Goal: Task Accomplishment & Management: Manage account settings

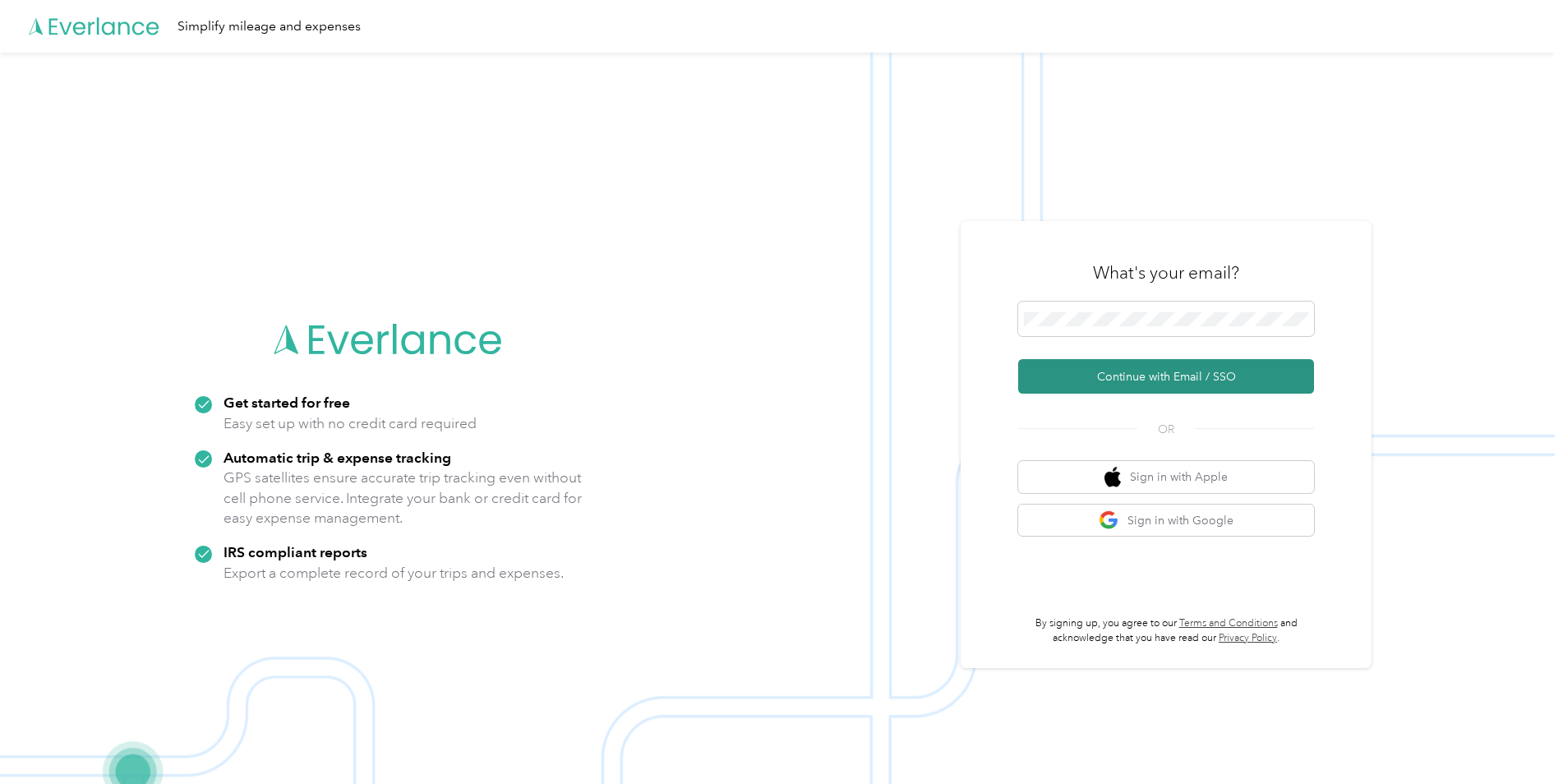
click at [1120, 376] on button "Continue with Email / SSO" at bounding box center [1166, 376] width 296 height 35
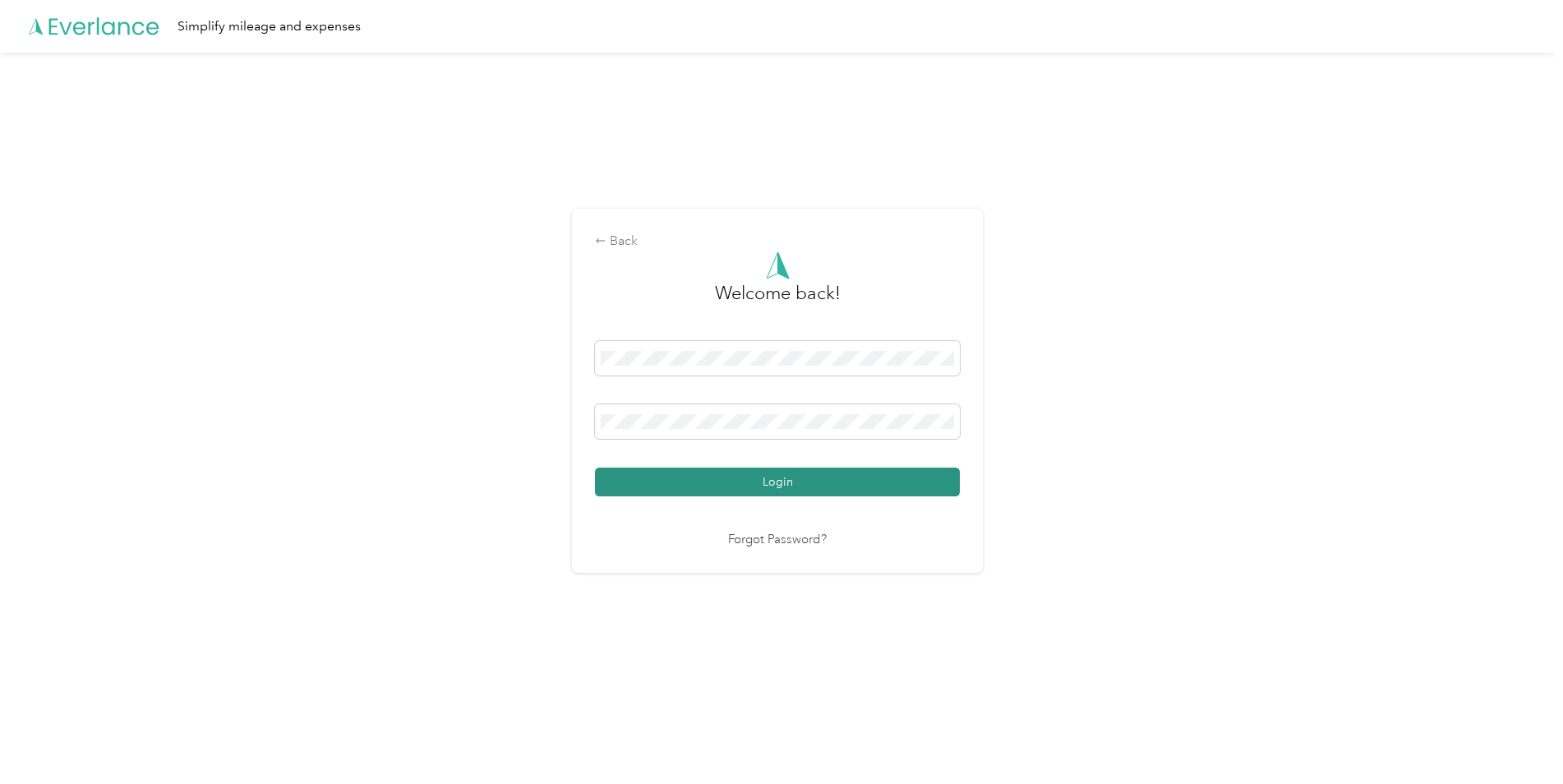
click at [797, 486] on button "Login" at bounding box center [777, 482] width 365 height 28
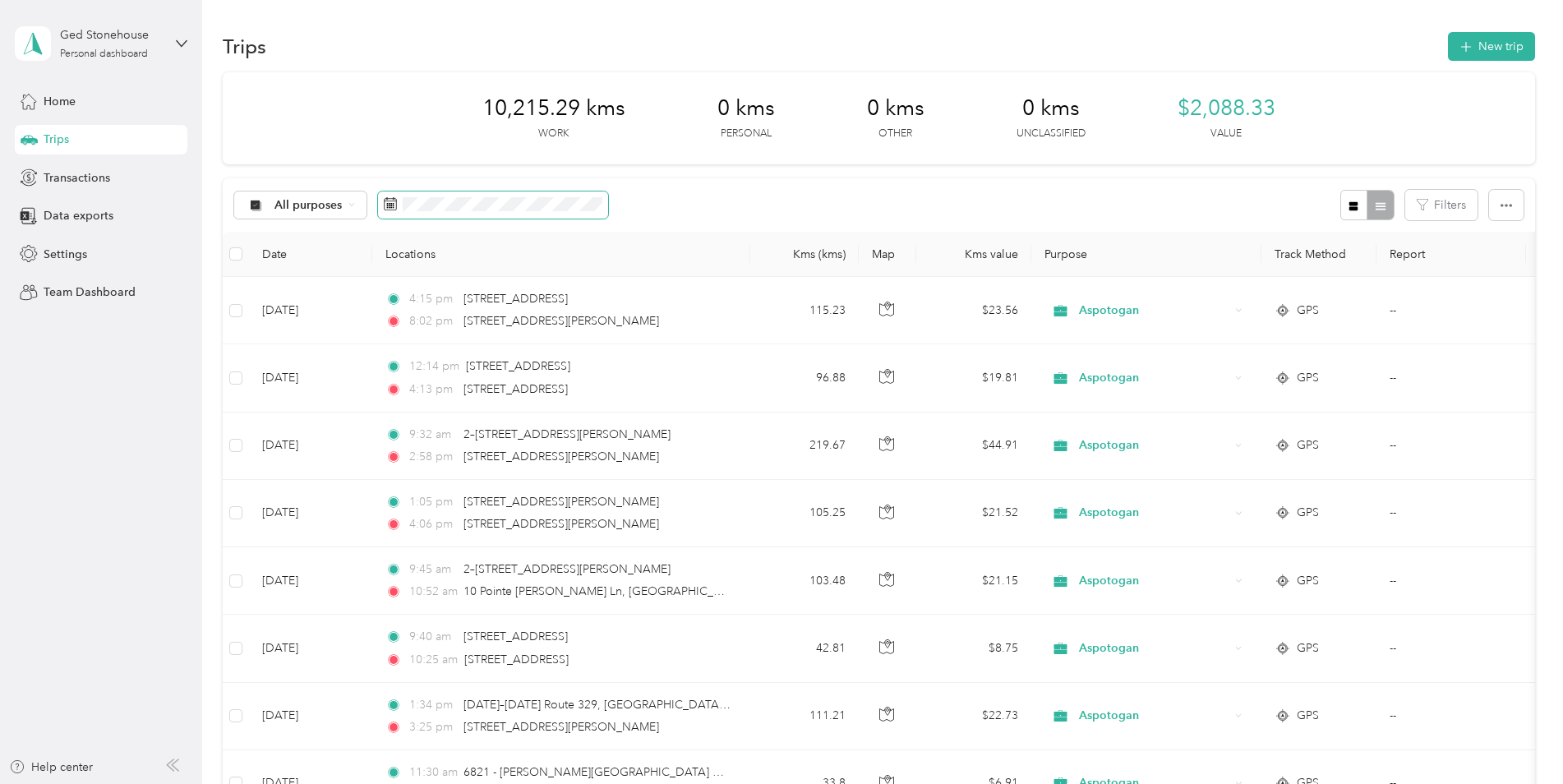
click at [393, 209] on icon at bounding box center [390, 204] width 13 height 13
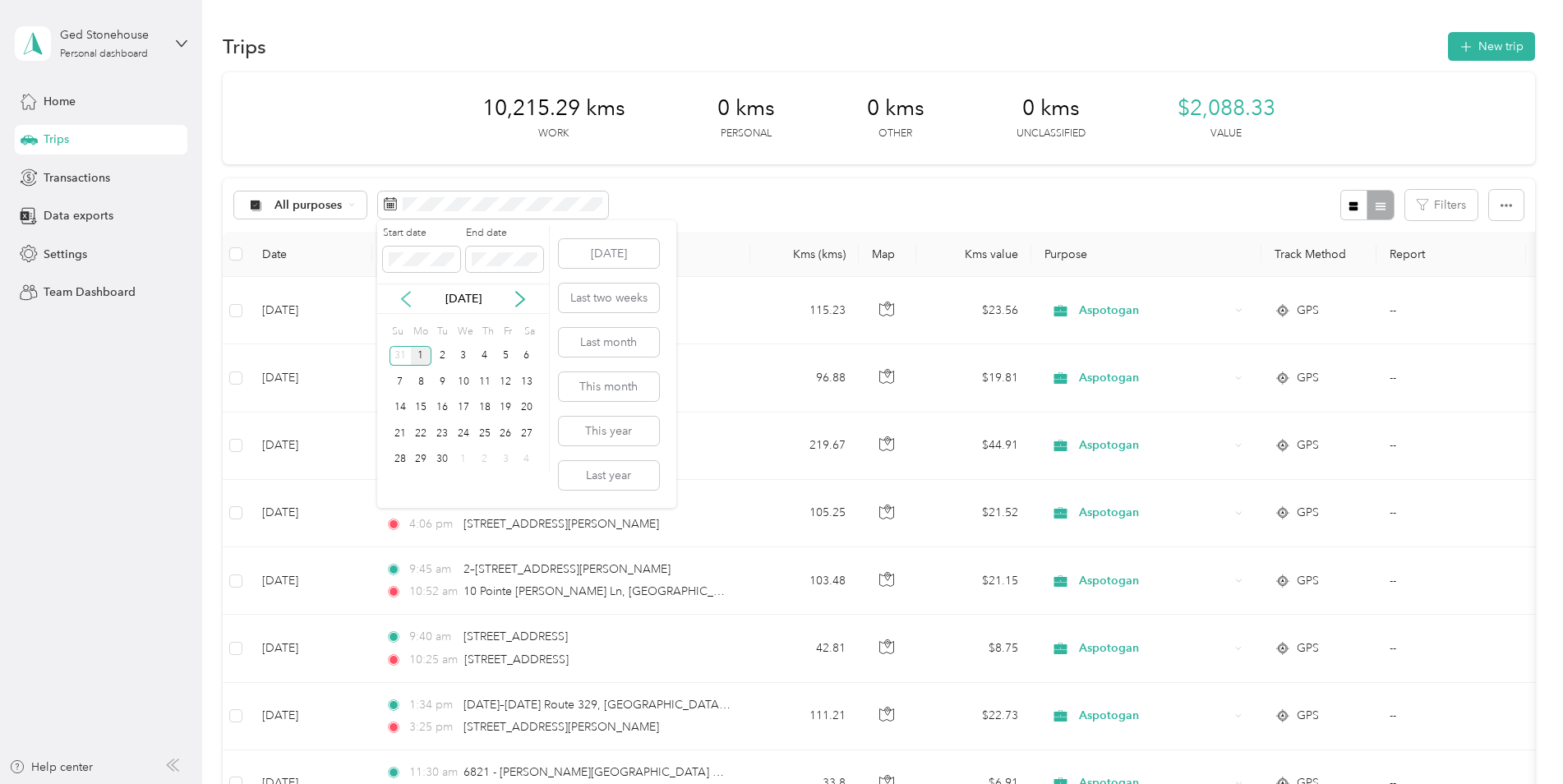
click at [405, 300] on icon at bounding box center [406, 299] width 17 height 17
click at [504, 350] on div "1" at bounding box center [505, 355] width 21 height 20
click at [392, 481] on div "31" at bounding box center [400, 485] width 21 height 20
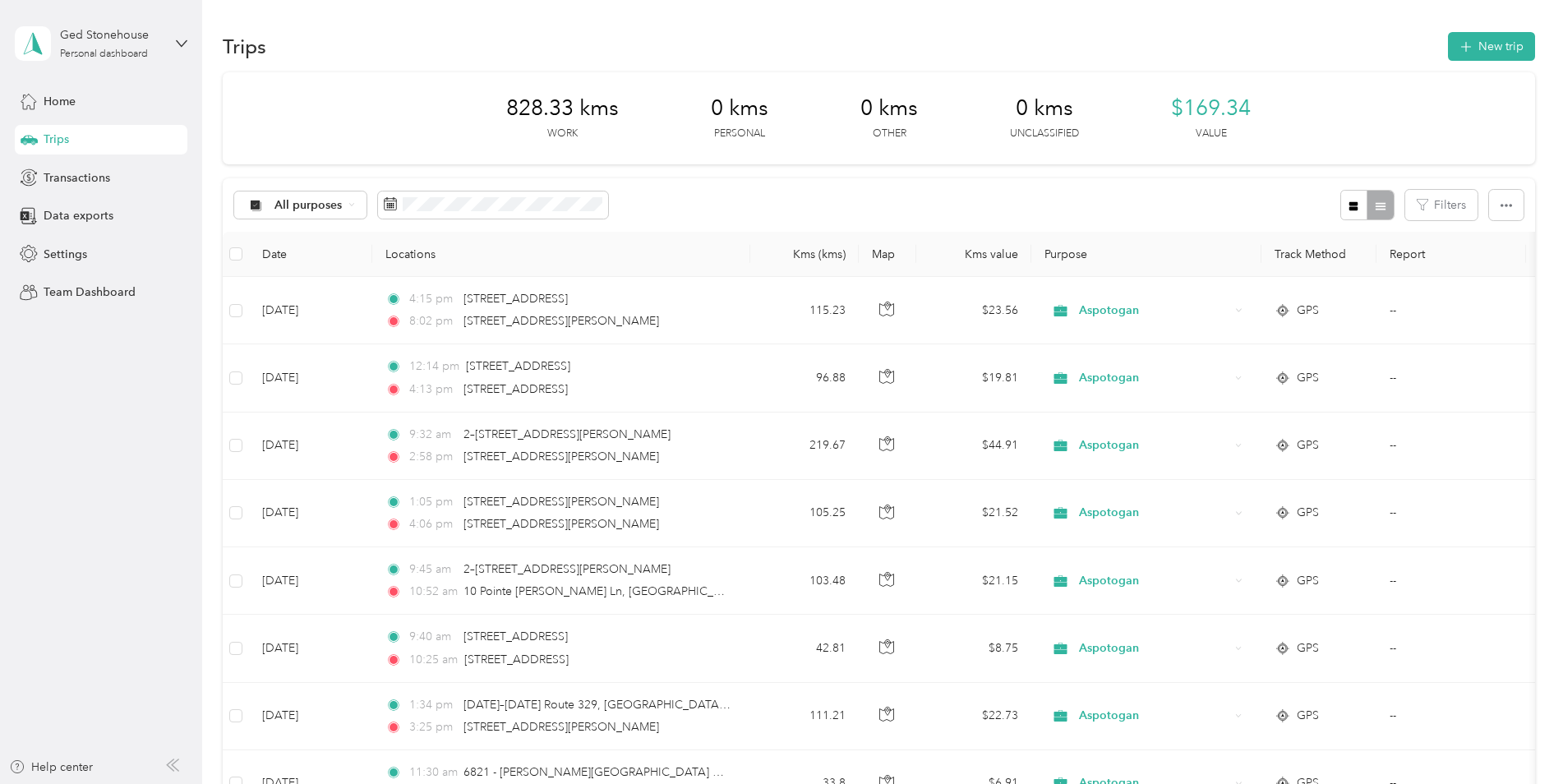
click at [1380, 206] on div at bounding box center [1367, 205] width 53 height 30
click at [1505, 206] on icon "button" at bounding box center [1506, 205] width 12 height 12
click at [1488, 234] on span "Select all" at bounding box center [1483, 237] width 45 height 14
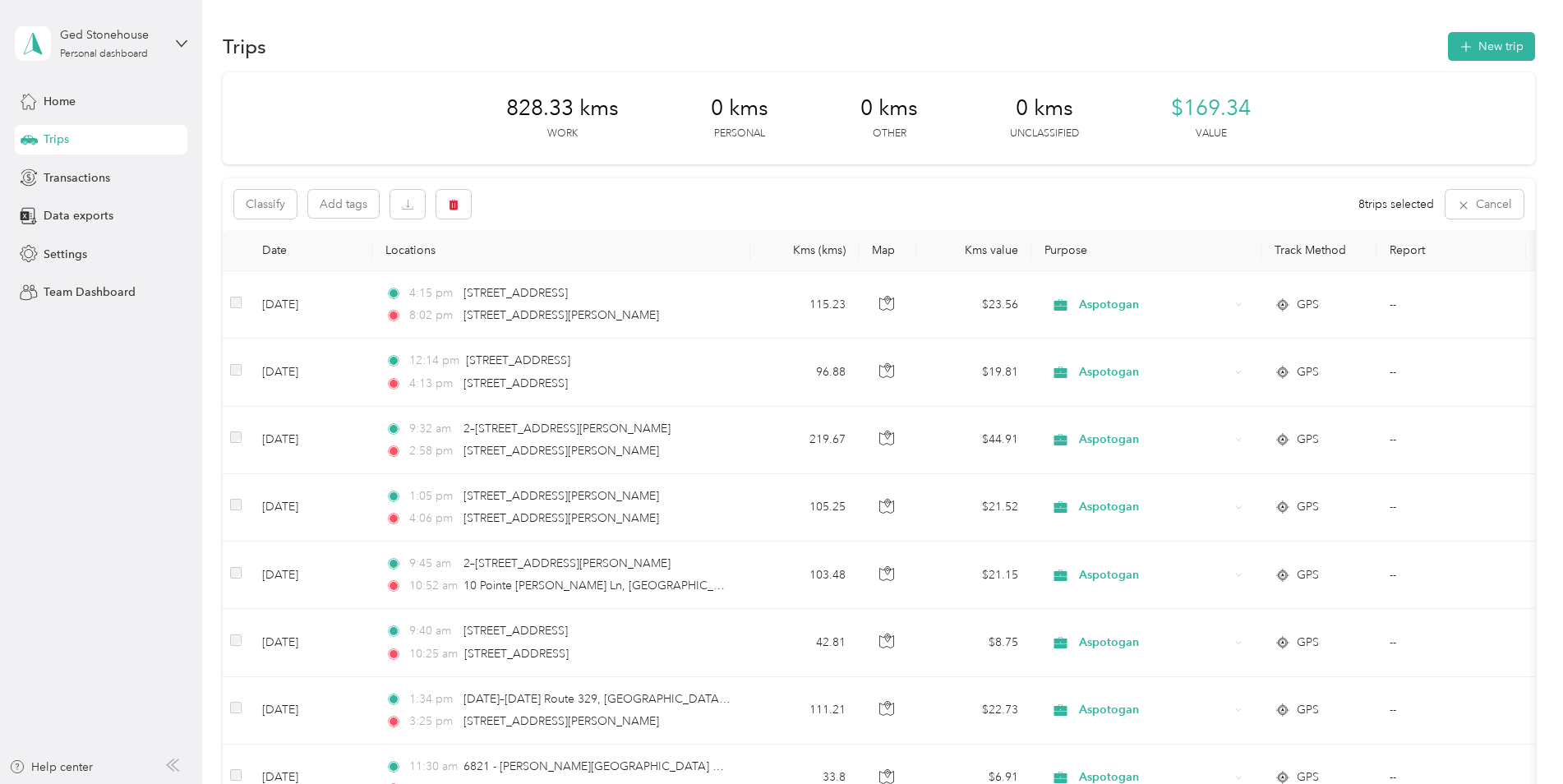
click at [1401, 248] on th "Report" at bounding box center [1450, 251] width 150 height 41
click at [82, 213] on span "Data exports" at bounding box center [78, 215] width 70 height 17
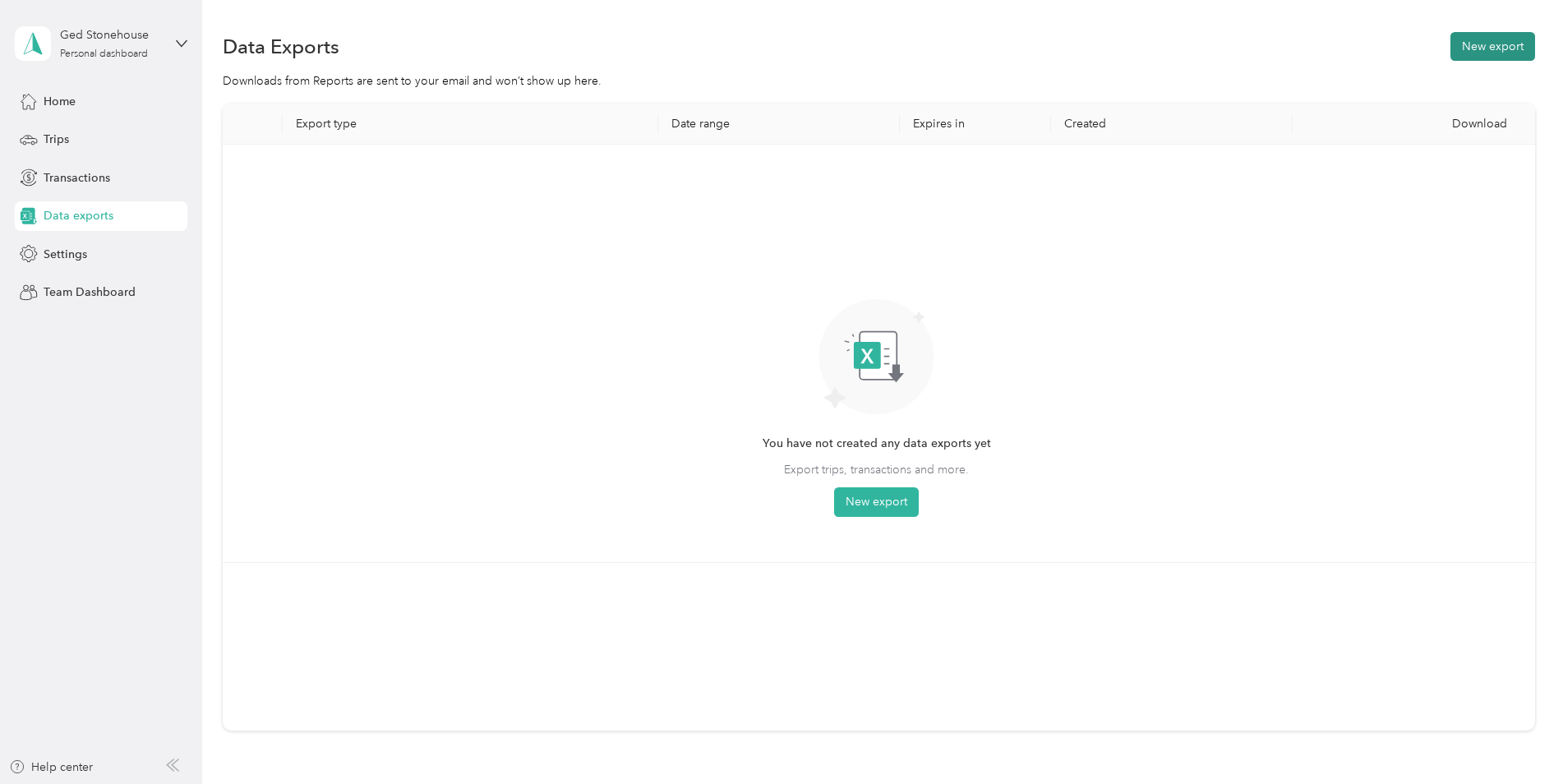
click at [1469, 44] on button "New export" at bounding box center [1493, 46] width 85 height 28
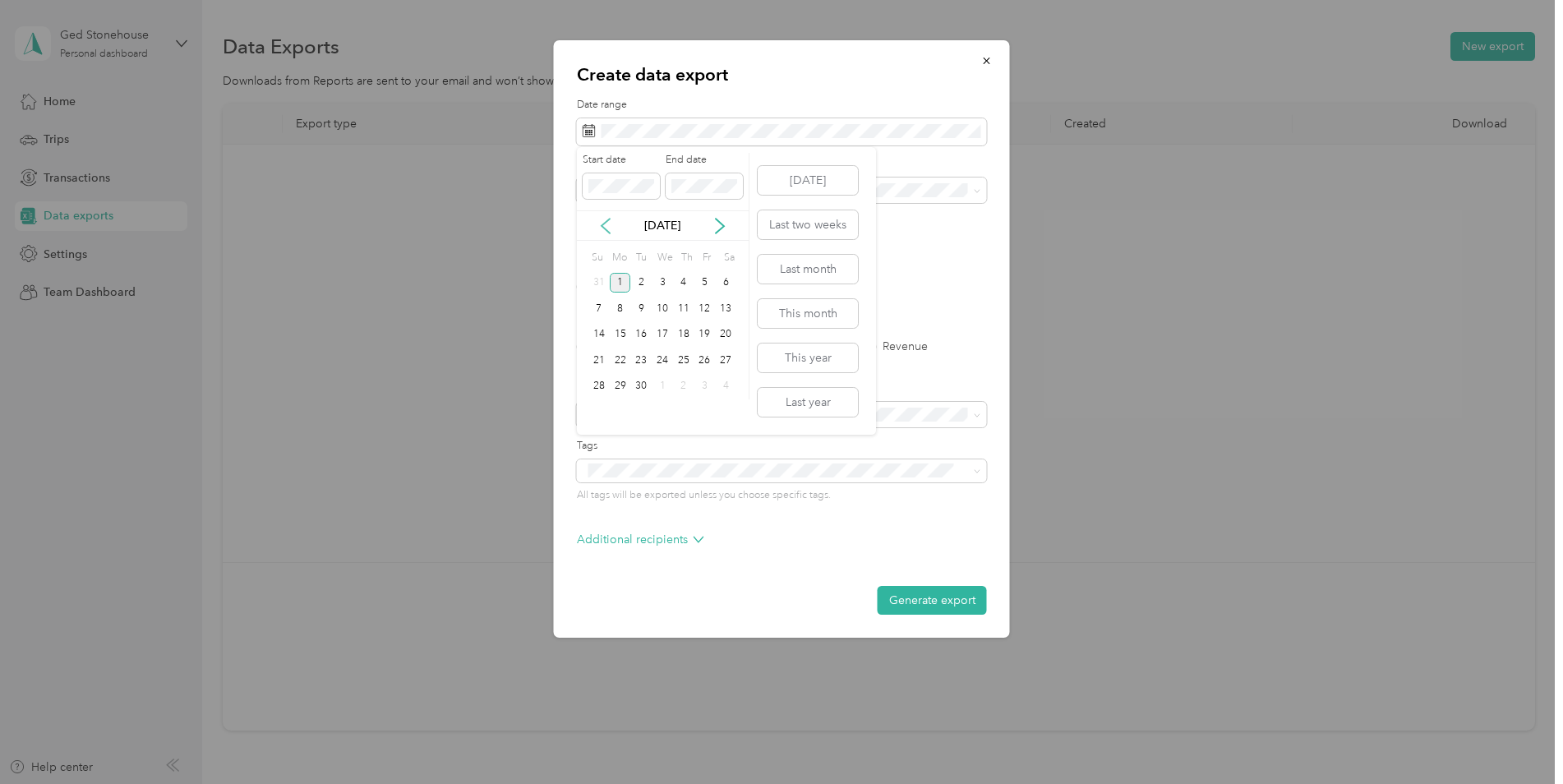
click at [602, 225] on icon at bounding box center [605, 226] width 8 height 15
click at [705, 283] on div "1" at bounding box center [705, 283] width 21 height 20
click at [597, 415] on div "31" at bounding box center [599, 412] width 21 height 20
click at [903, 599] on button "Generate export" at bounding box center [932, 600] width 109 height 28
